Goal: Register for event/course

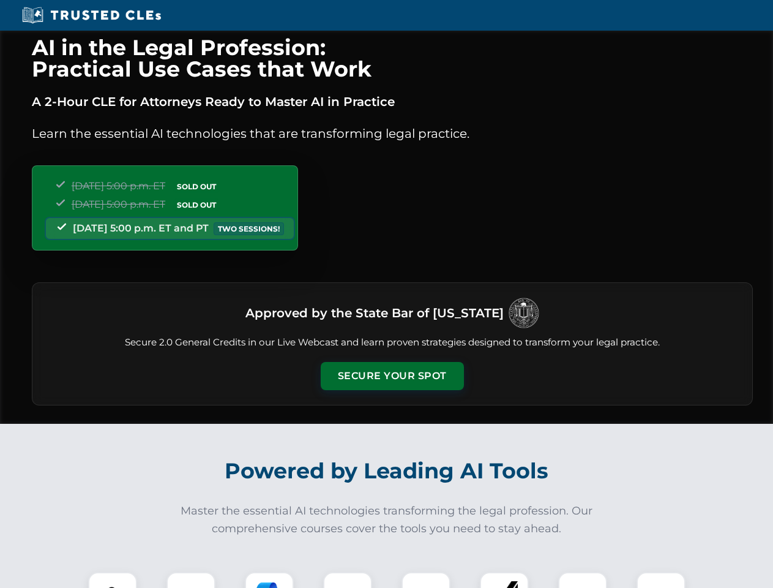
click at [392, 376] on button "Secure Your Spot" at bounding box center [392, 376] width 143 height 28
click at [113, 580] on img at bounding box center [112, 595] width 35 height 35
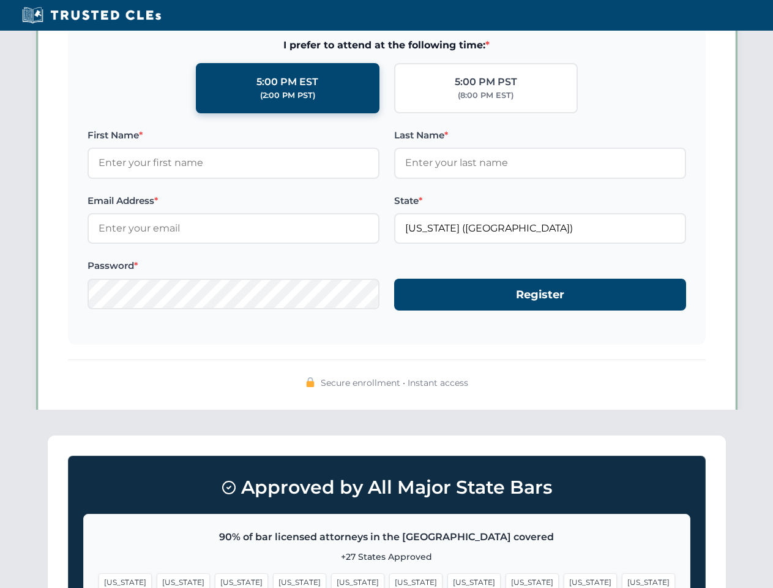
click at [447, 580] on span "[US_STATE]" at bounding box center [473, 582] width 53 height 18
click at [564, 580] on span "[US_STATE]" at bounding box center [590, 582] width 53 height 18
